Goal: Check status: Check status

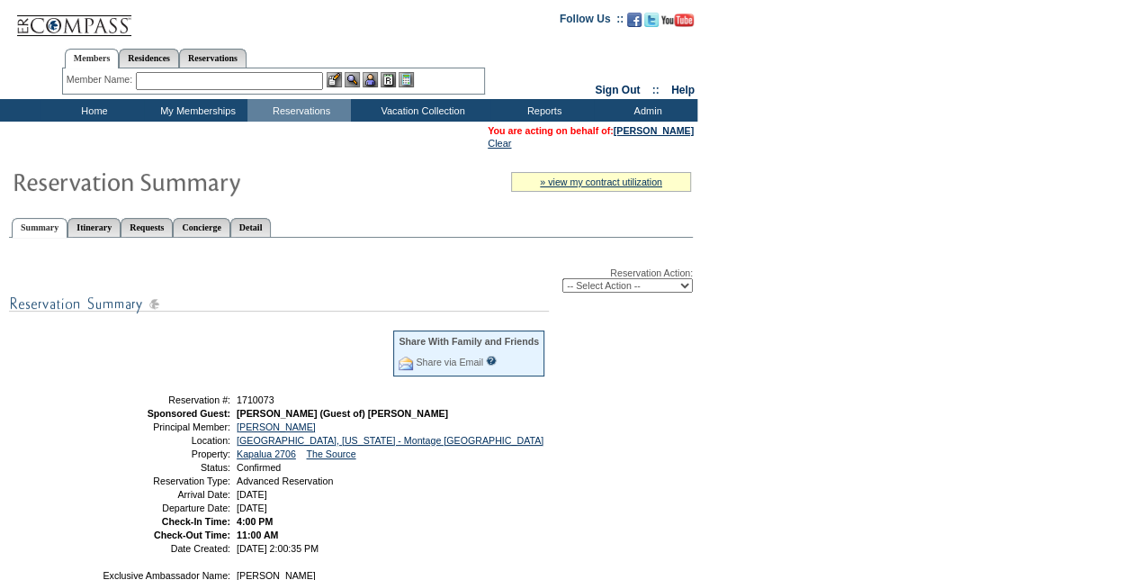
click at [304, 218] on ul "Summary Itinerary Requests Concierge Detail" at bounding box center [351, 213] width 684 height 9
click at [272, 227] on link "Detail" at bounding box center [250, 227] width 41 height 19
